Goal: Task Accomplishment & Management: Complete application form

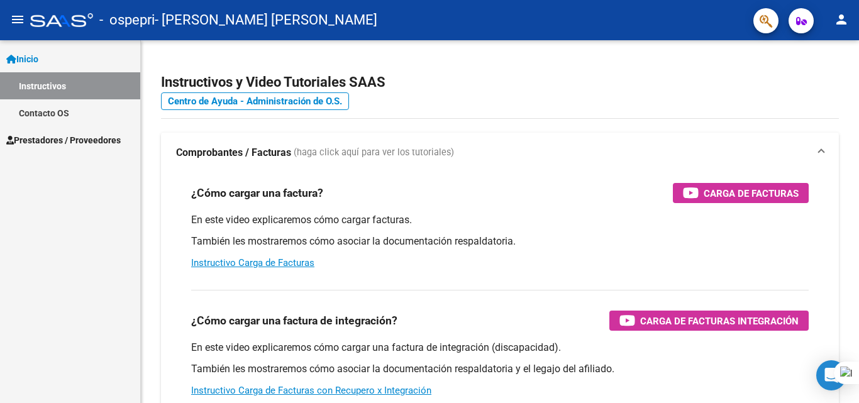
click at [74, 141] on span "Prestadores / Proveedores" at bounding box center [63, 140] width 114 height 14
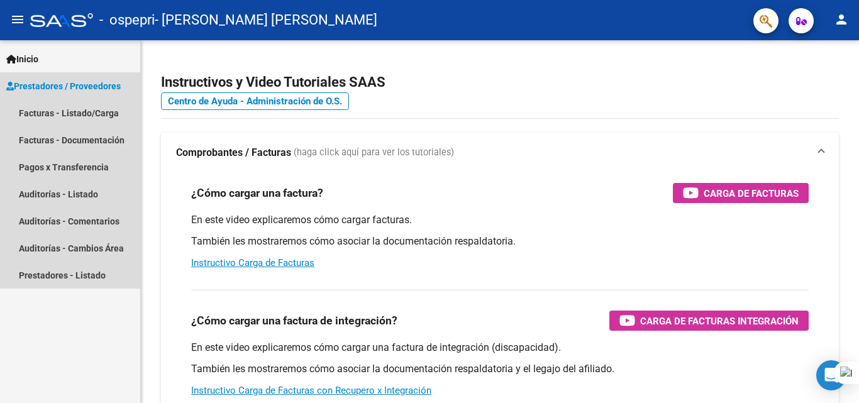
click at [101, 89] on span "Prestadores / Proveedores" at bounding box center [63, 86] width 114 height 14
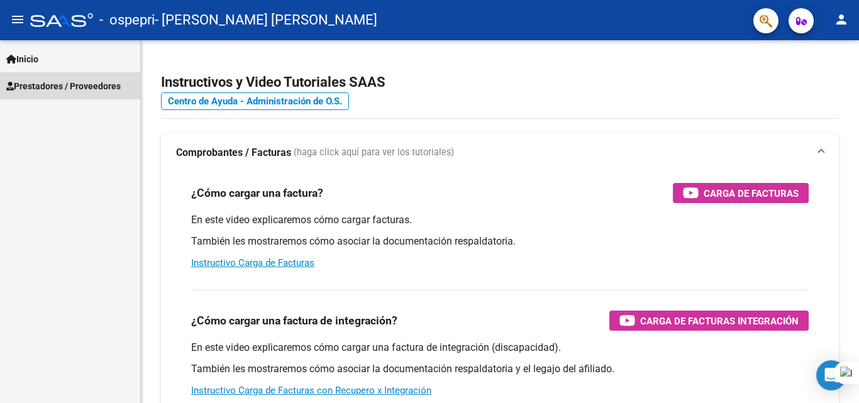
click at [101, 89] on span "Prestadores / Proveedores" at bounding box center [63, 86] width 114 height 14
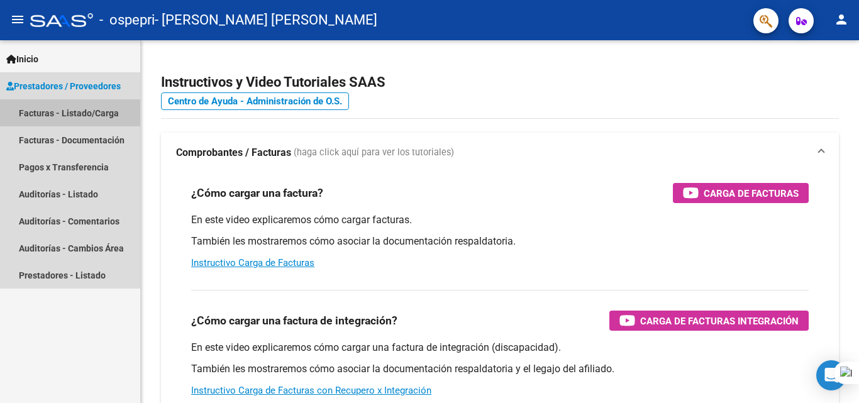
click at [73, 114] on link "Facturas - Listado/Carga" at bounding box center [70, 112] width 140 height 27
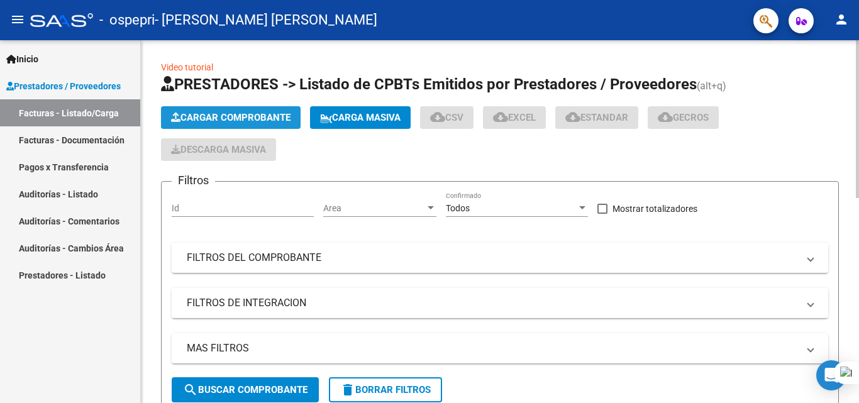
click at [226, 115] on span "Cargar Comprobante" at bounding box center [231, 117] width 120 height 11
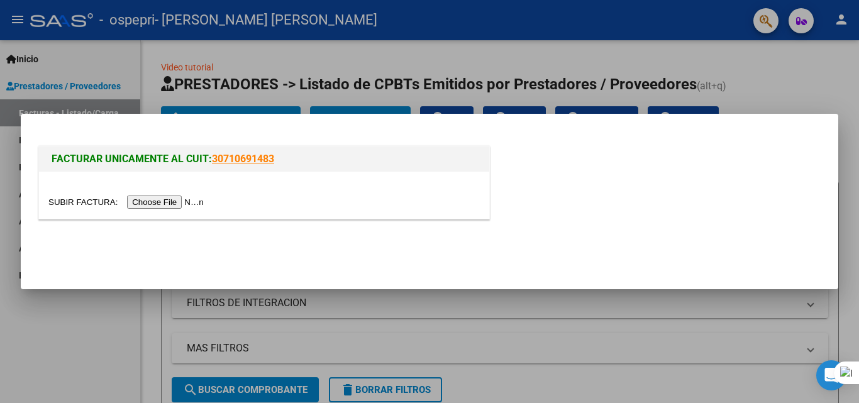
click at [191, 204] on input "file" at bounding box center [127, 202] width 159 height 13
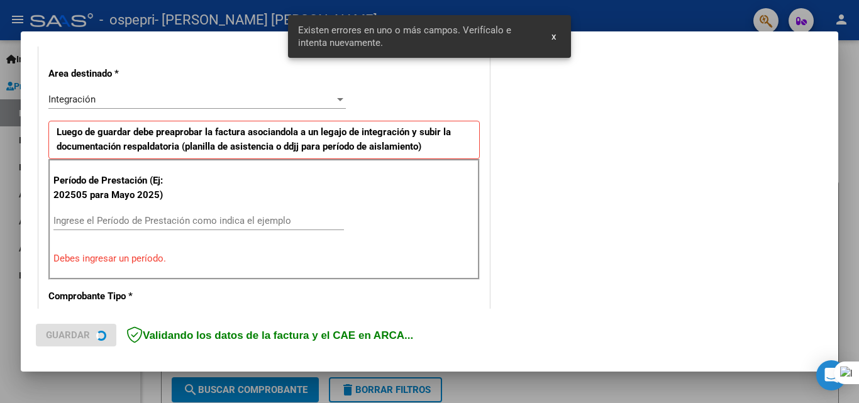
scroll to position [284, 0]
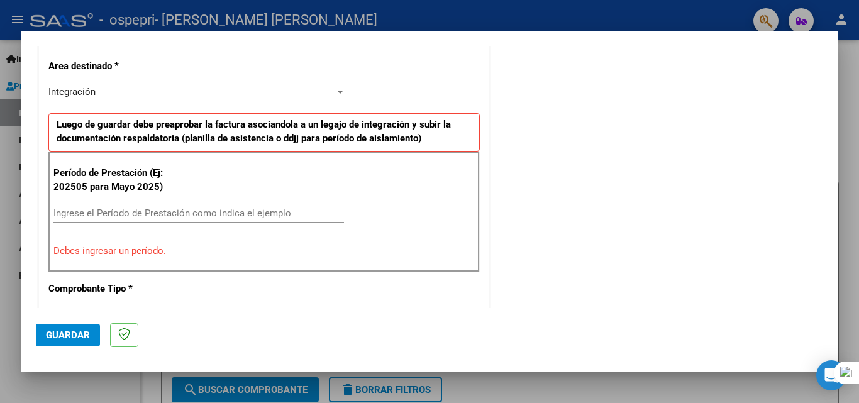
click at [146, 218] on input "Ingrese el Período de Prestación como indica el ejemplo" at bounding box center [198, 213] width 291 height 11
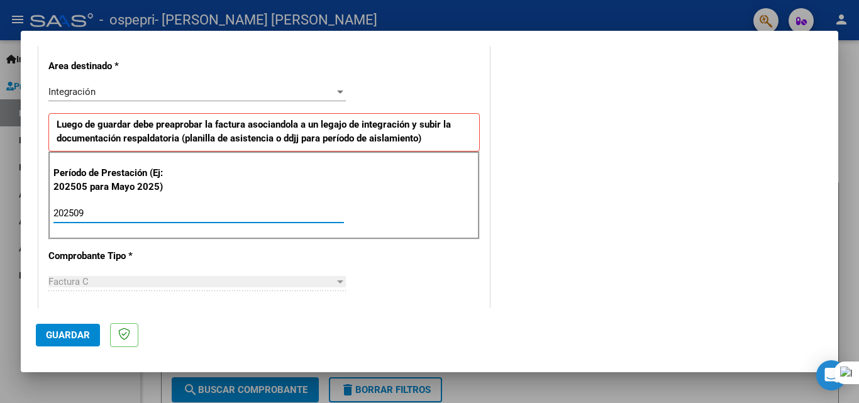
type input "202509"
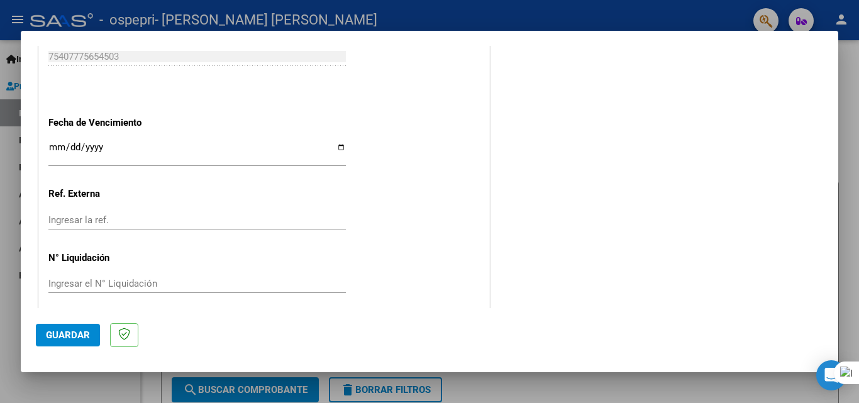
scroll to position [845, 0]
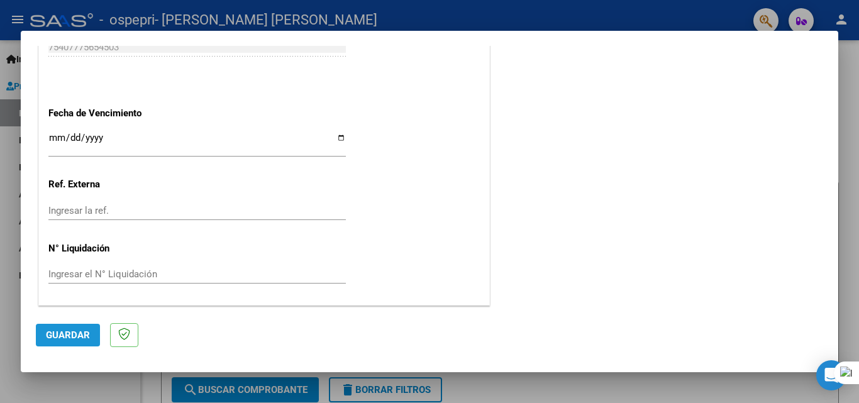
click at [47, 342] on button "Guardar" at bounding box center [68, 335] width 64 height 23
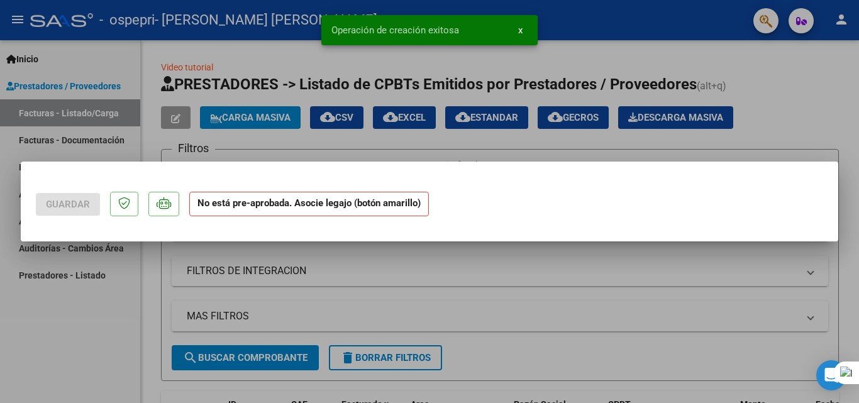
scroll to position [0, 0]
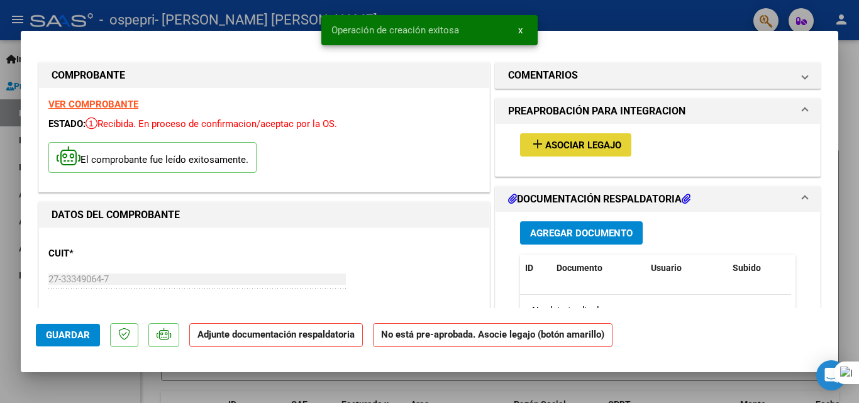
click at [427, 142] on span "Asociar Legajo" at bounding box center [583, 145] width 76 height 11
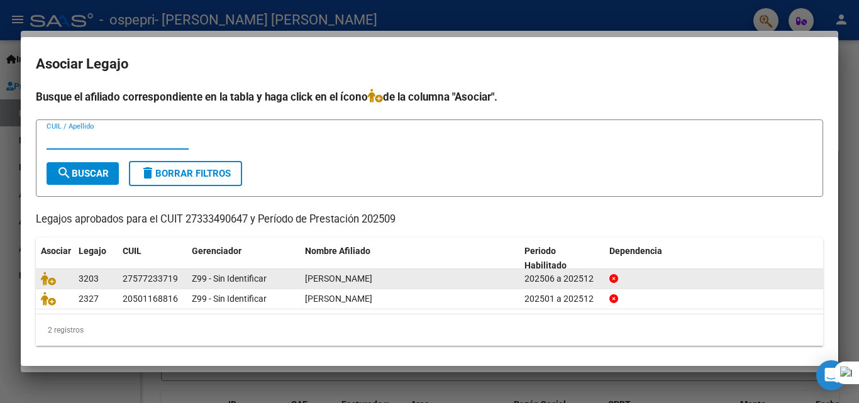
click at [372, 274] on span "[PERSON_NAME]" at bounding box center [338, 279] width 67 height 10
click at [372, 277] on span "[PERSON_NAME]" at bounding box center [338, 279] width 67 height 10
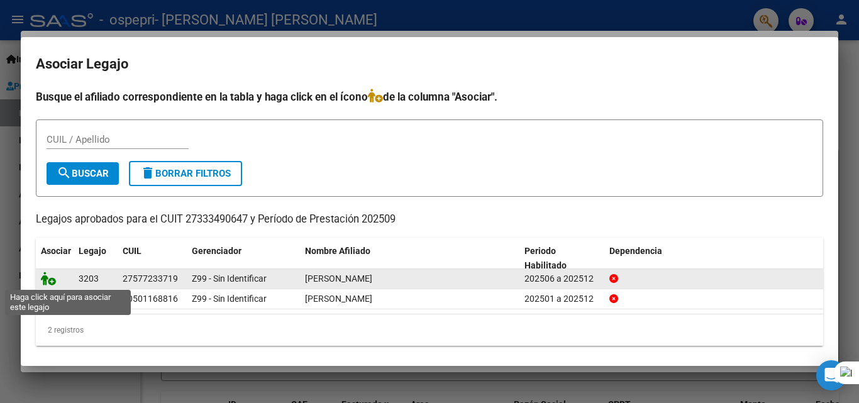
click at [54, 277] on icon at bounding box center [48, 279] width 15 height 14
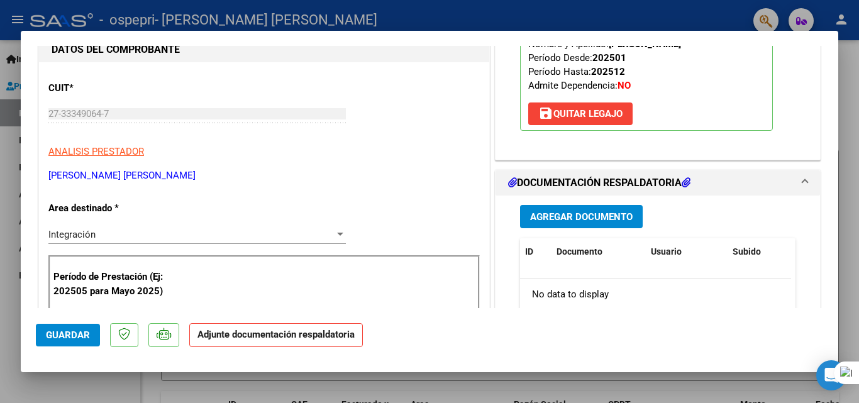
scroll to position [219, 0]
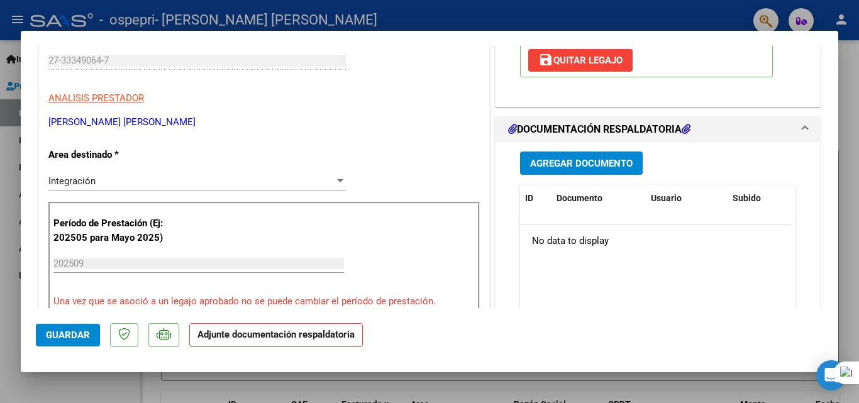
click at [305, 342] on p "Adjunte documentación respaldatoria" at bounding box center [276, 335] width 174 height 25
click at [288, 337] on strong "Adjunte documentación respaldatoria" at bounding box center [276, 334] width 157 height 11
click at [69, 334] on span "Guardar" at bounding box center [68, 335] width 44 height 11
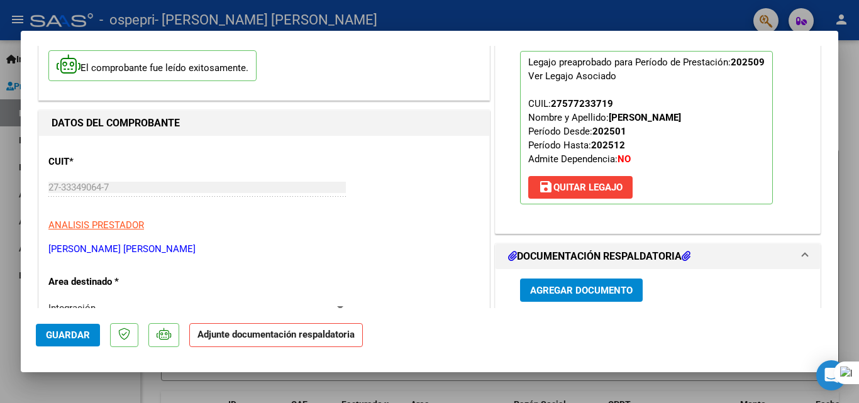
scroll to position [86, 0]
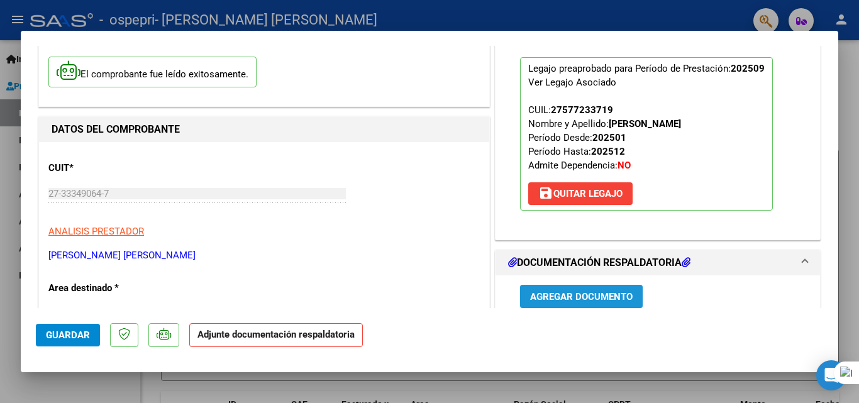
click at [427, 301] on span "Agregar Documento" at bounding box center [581, 296] width 103 height 11
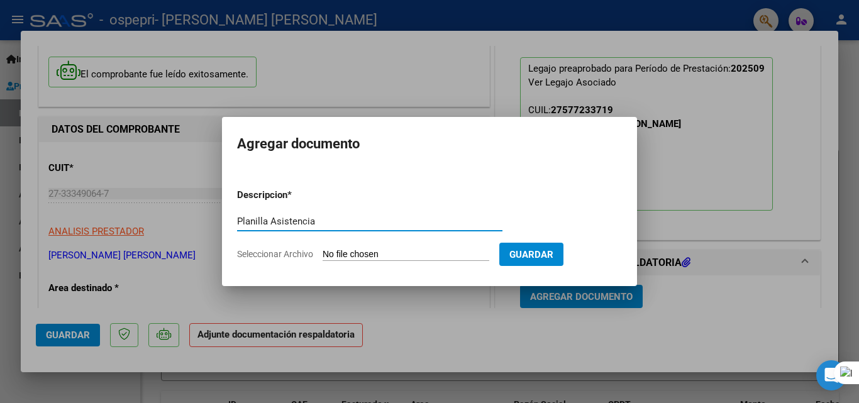
type input "Planilla Asistencia"
click at [427, 255] on input "Seleccionar Archivo" at bounding box center [406, 255] width 167 height 12
type input "C:\fakepath\Planilla Asistencia Kette Septiembre .pdf"
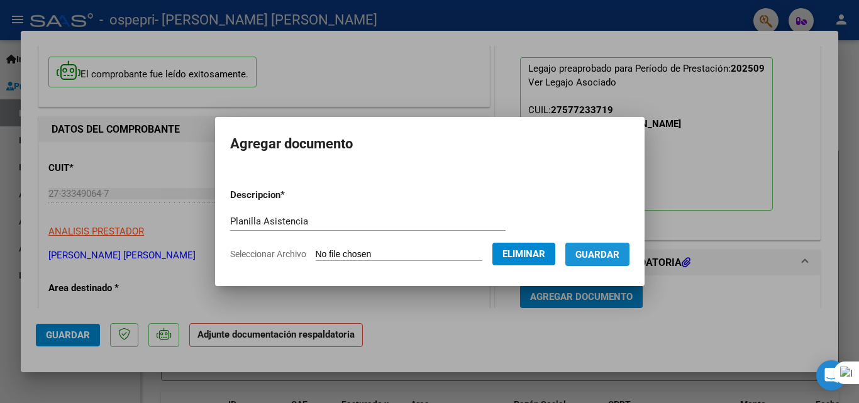
click at [427, 258] on span "Guardar" at bounding box center [598, 254] width 44 height 11
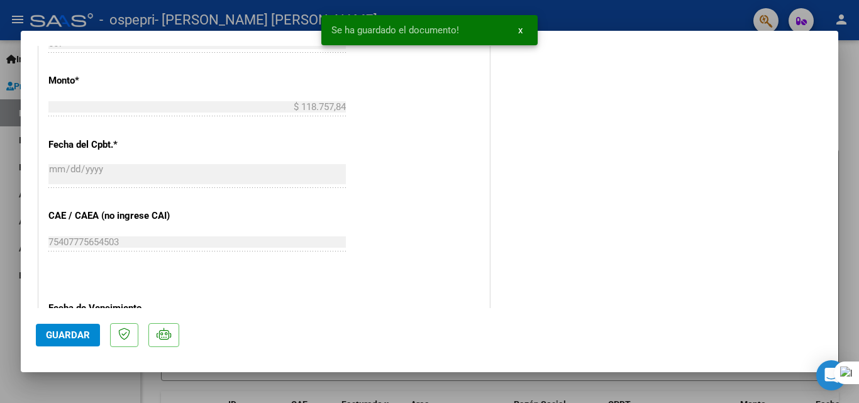
scroll to position [864, 0]
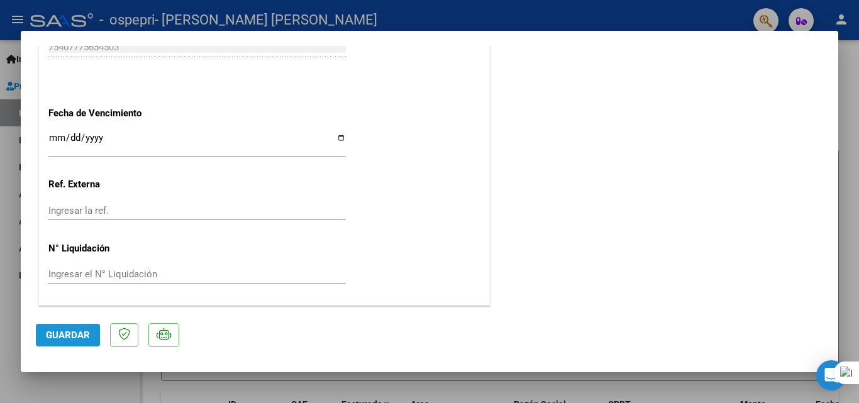
click at [65, 339] on span "Guardar" at bounding box center [68, 335] width 44 height 11
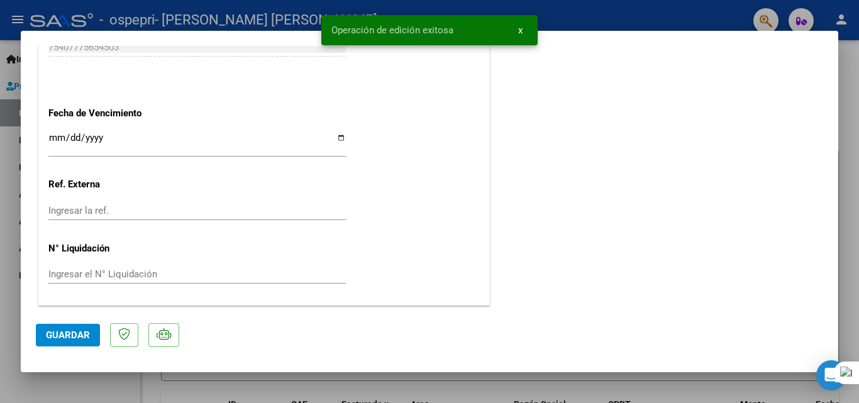
type input "$ 0,00"
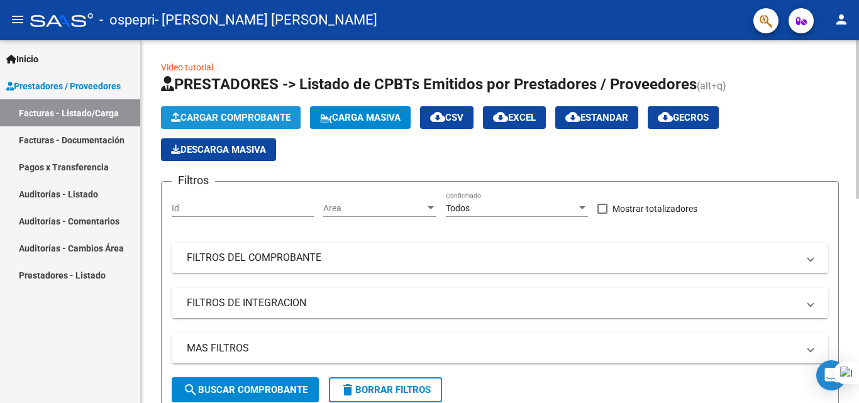
click at [196, 116] on span "Cargar Comprobante" at bounding box center [231, 117] width 120 height 11
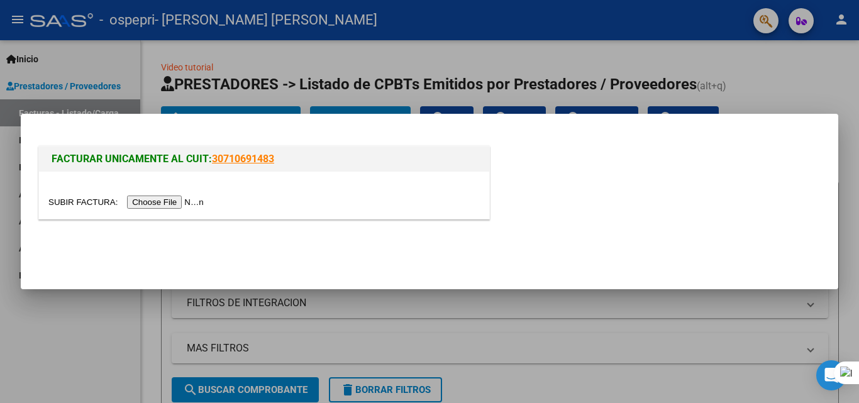
click at [170, 201] on input "file" at bounding box center [127, 202] width 159 height 13
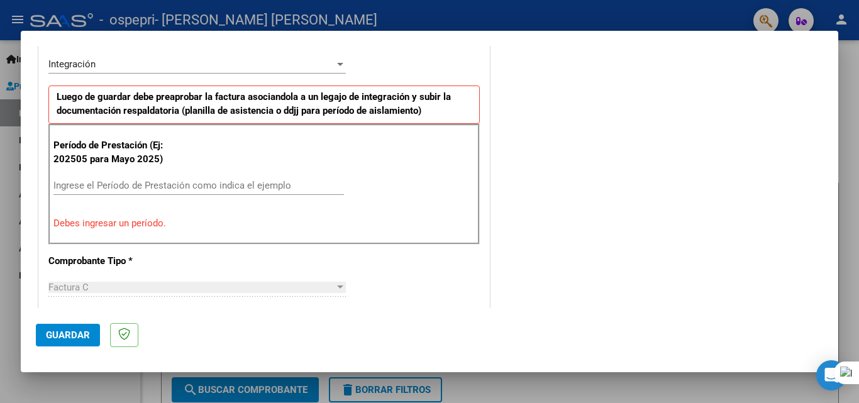
scroll to position [315, 0]
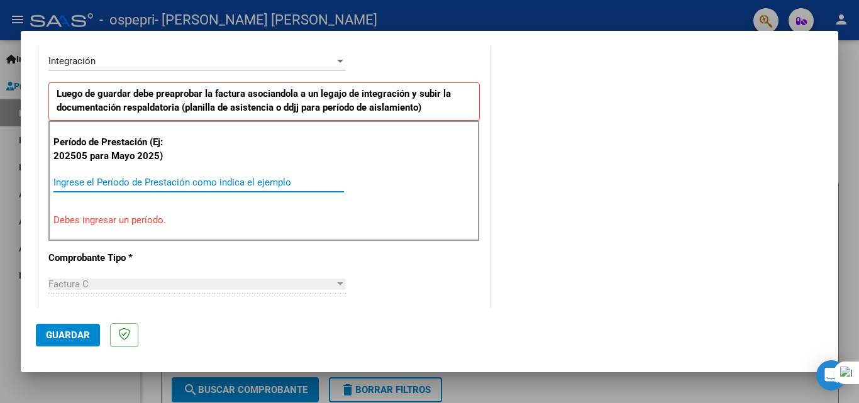
click at [271, 187] on input "Ingrese el Período de Prestación como indica el ejemplo" at bounding box center [198, 182] width 291 height 11
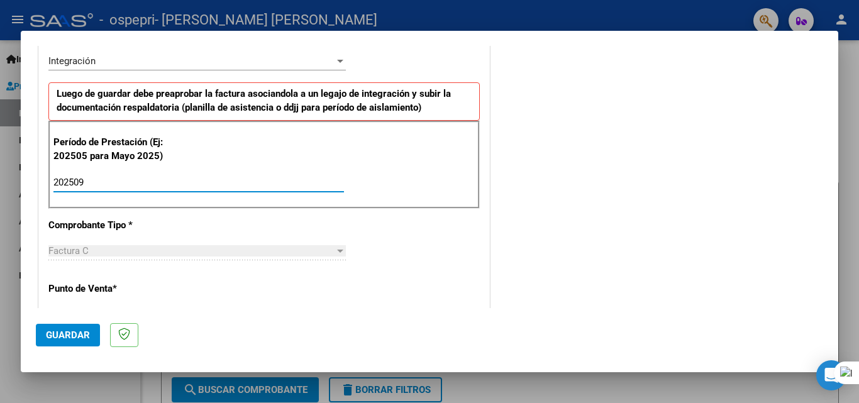
type input "202509"
click at [427, 147] on mat-dialog-content "COMPROBANTE VER COMPROBANTE El comprobante fue leído exitosamente. DATOS DEL CO…" at bounding box center [430, 177] width 818 height 262
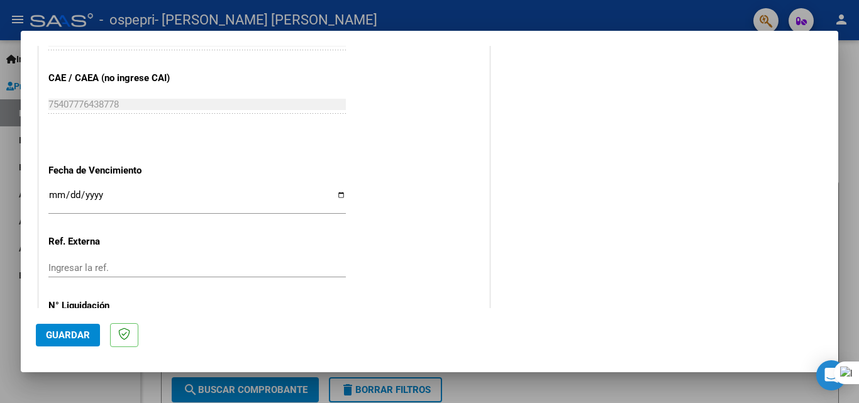
scroll to position [845, 0]
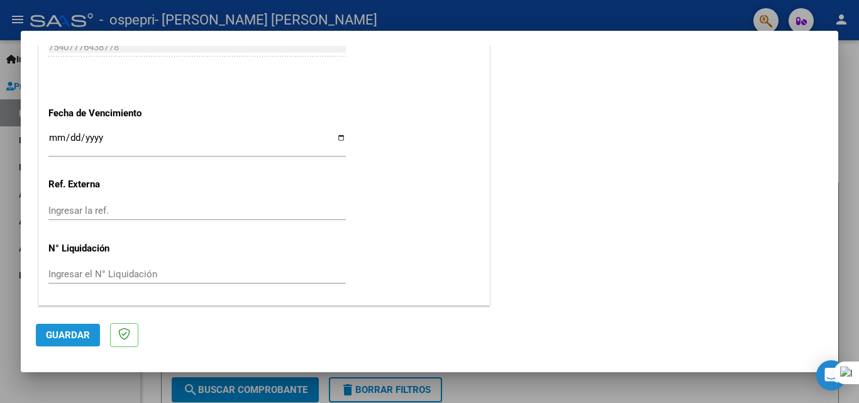
click at [56, 330] on span "Guardar" at bounding box center [68, 335] width 44 height 11
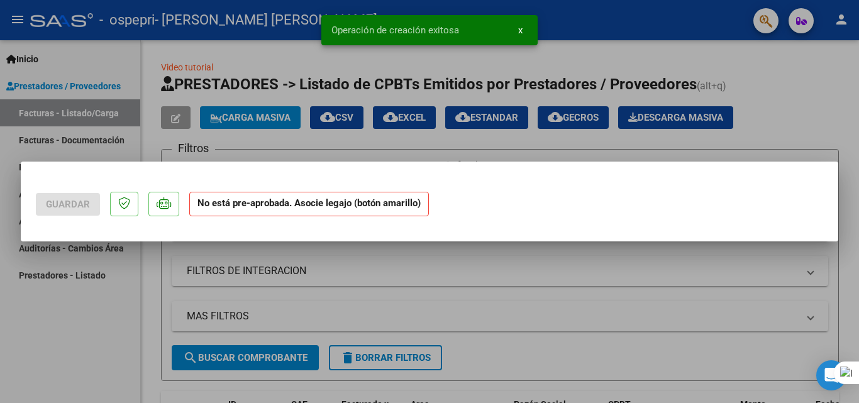
scroll to position [0, 0]
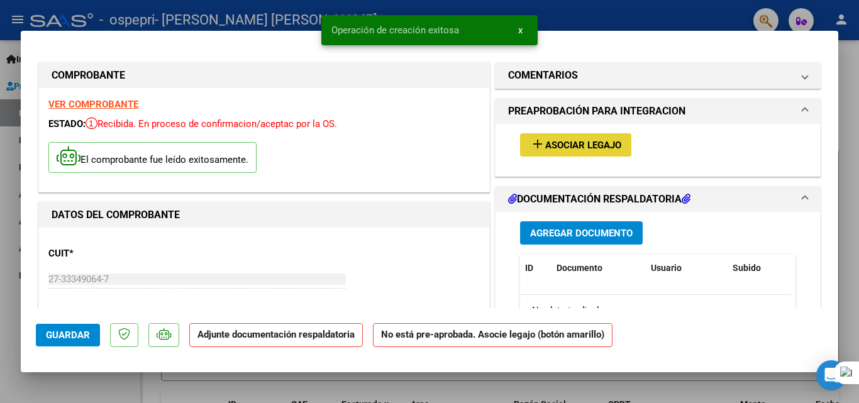
click at [427, 147] on span "Asociar Legajo" at bounding box center [583, 145] width 76 height 11
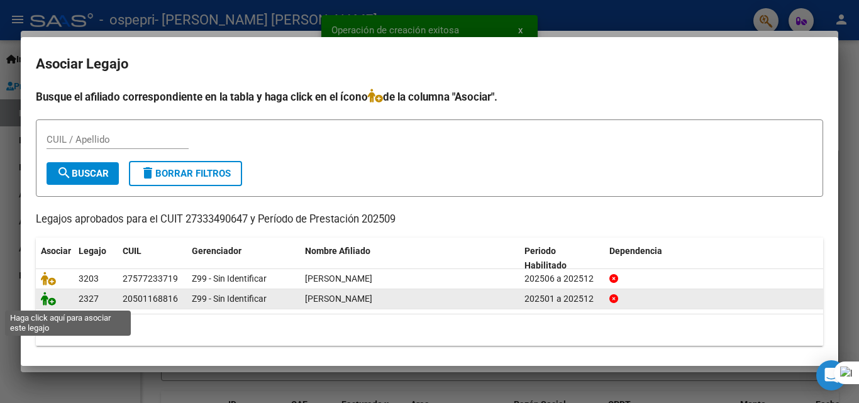
click at [48, 301] on icon at bounding box center [48, 299] width 15 height 14
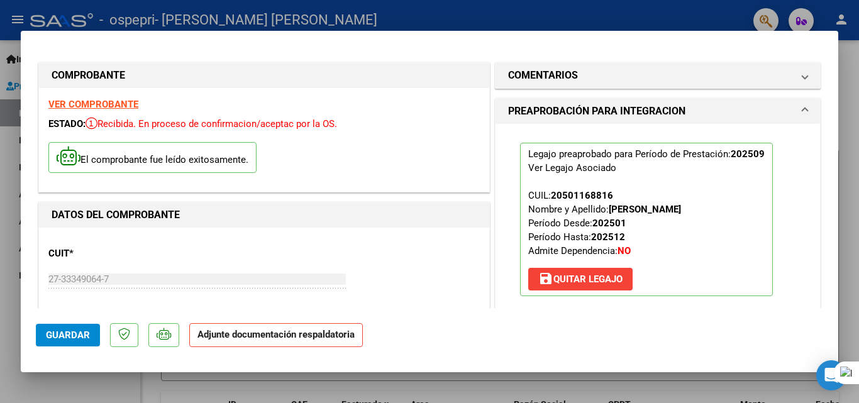
scroll to position [219, 0]
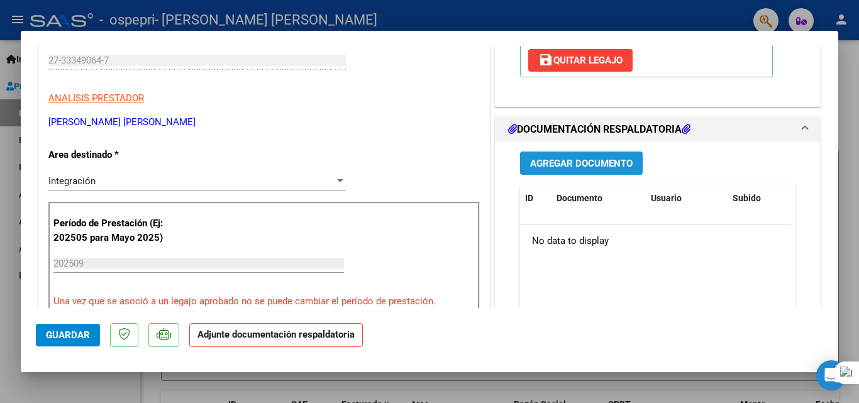
click at [427, 164] on span "Agregar Documento" at bounding box center [581, 163] width 103 height 11
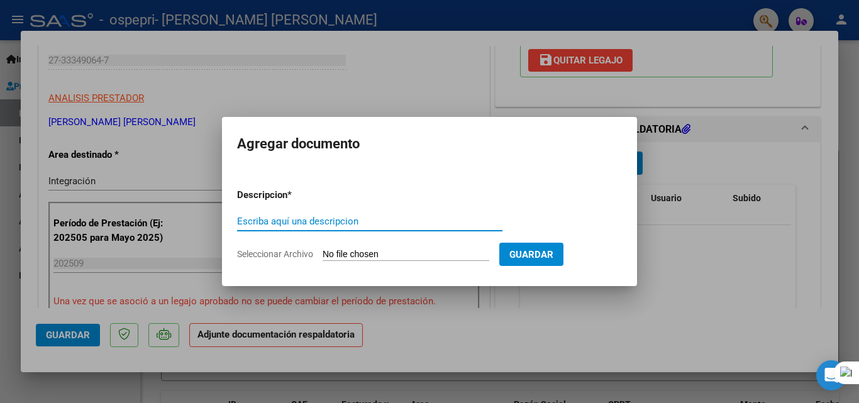
click at [293, 218] on input "Escriba aquí una descripcion" at bounding box center [369, 221] width 265 height 11
type input "Planilla Asistencia"
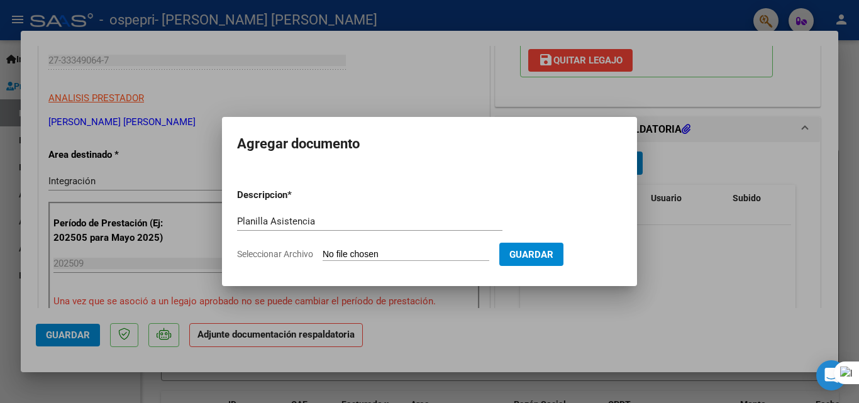
click at [427, 248] on form "Descripcion * Planilla Asistencia Escriba aquí una descripcion Seleccionar Arch…" at bounding box center [429, 225] width 385 height 92
click at [427, 252] on span "Guardar" at bounding box center [532, 254] width 44 height 11
click at [419, 255] on input "Seleccionar Archivo" at bounding box center [406, 255] width 167 height 12
type input "C:\fakepath\Planilla Asistencia [PERSON_NAME] Septiembre .pdf"
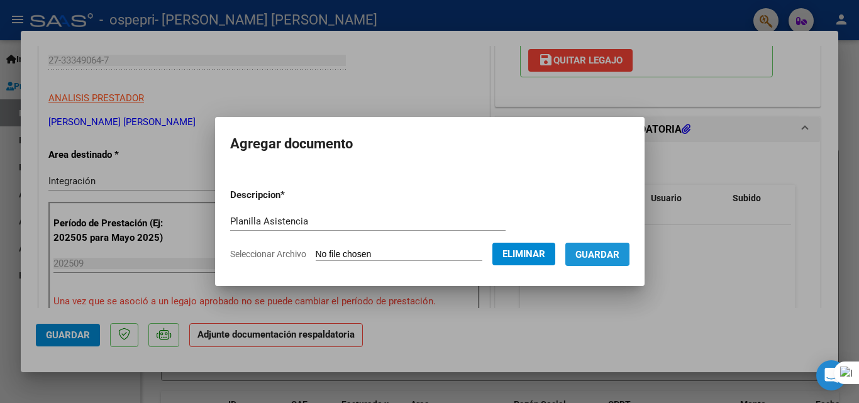
click at [427, 252] on span "Guardar" at bounding box center [598, 254] width 44 height 11
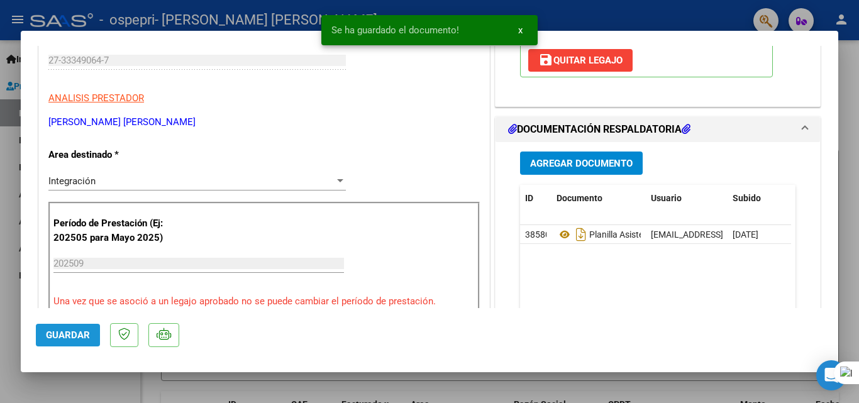
click at [48, 344] on button "Guardar" at bounding box center [68, 335] width 64 height 23
click at [427, 33] on button "x" at bounding box center [520, 30] width 25 height 23
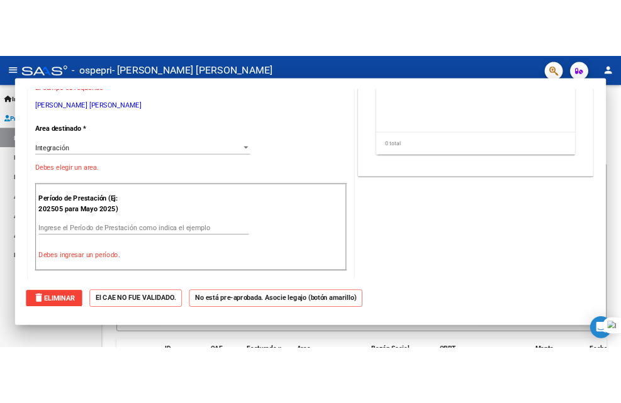
scroll to position [0, 0]
